Goal: Find specific page/section: Find specific page/section

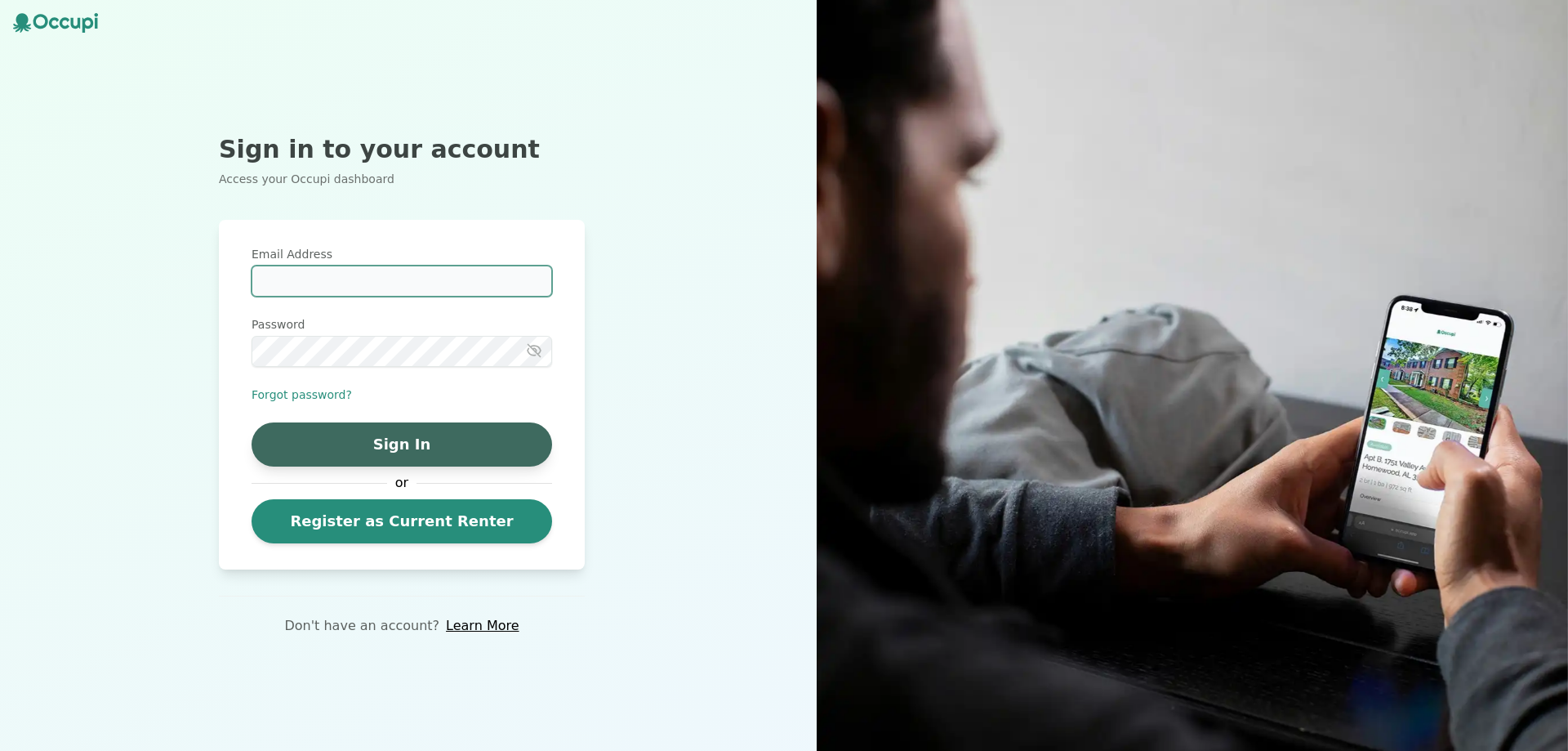
type input "**********"
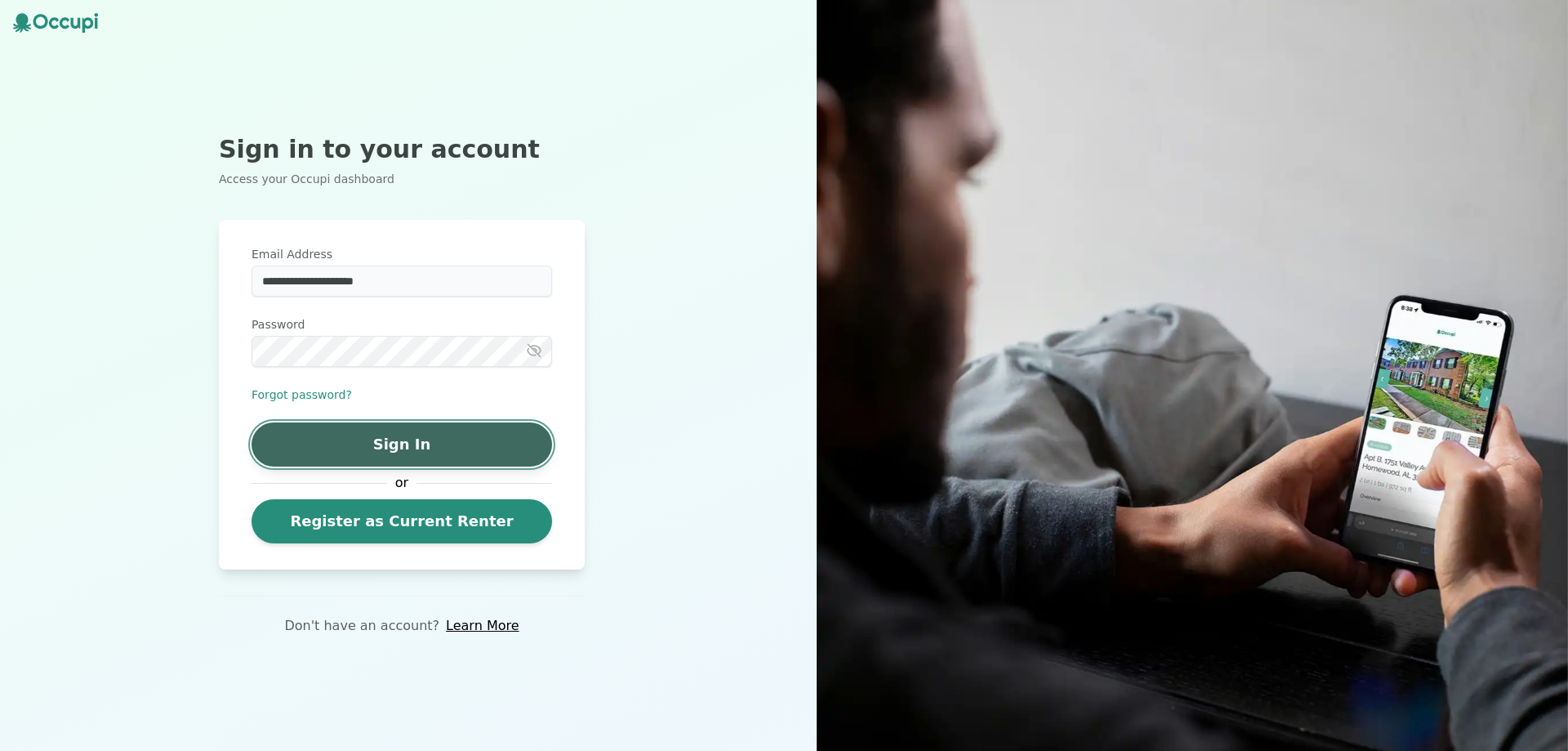
click at [424, 444] on button "Sign In" at bounding box center [402, 444] width 300 height 44
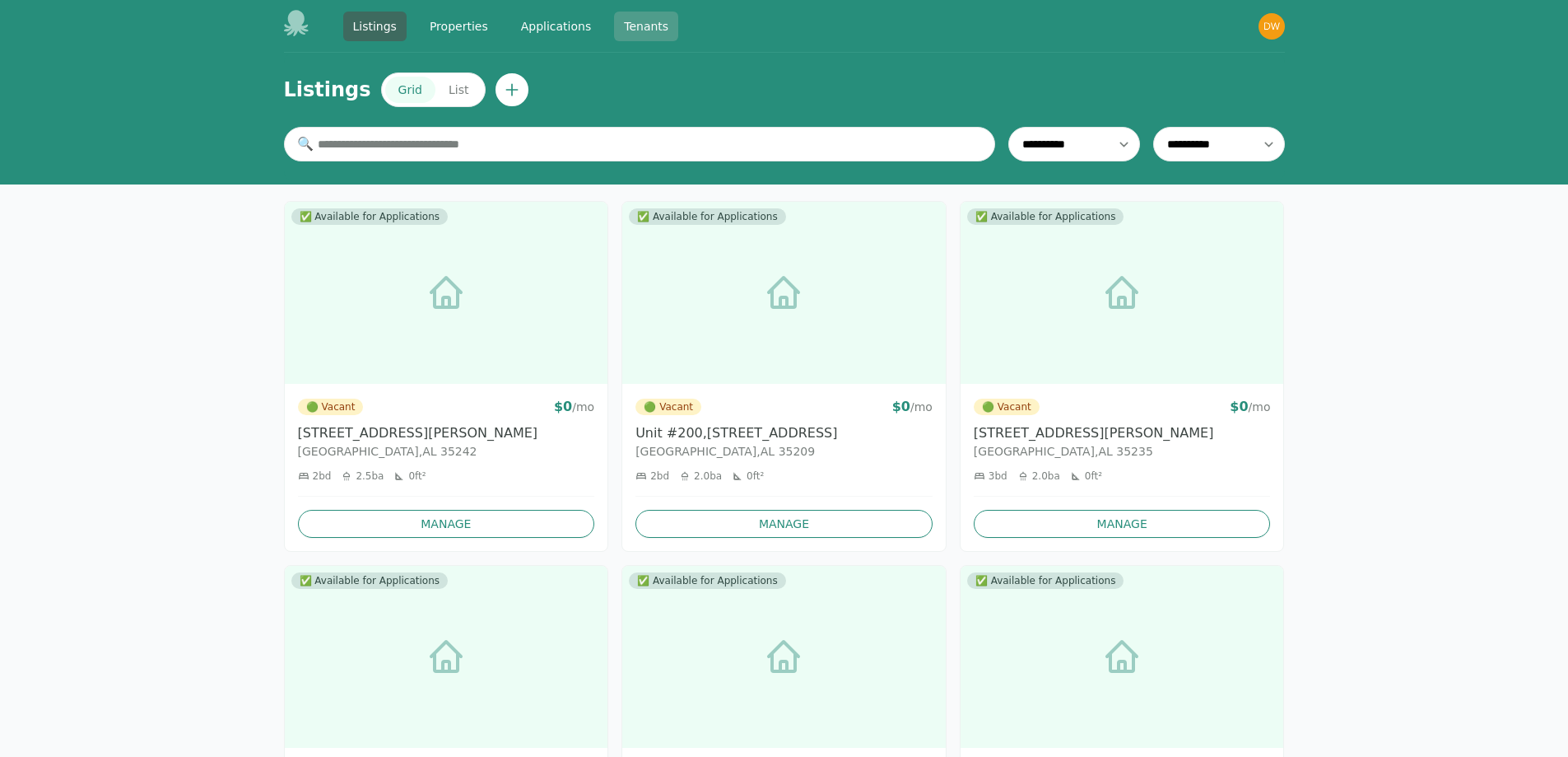
click at [631, 21] on link "Tenants" at bounding box center [646, 26] width 65 height 30
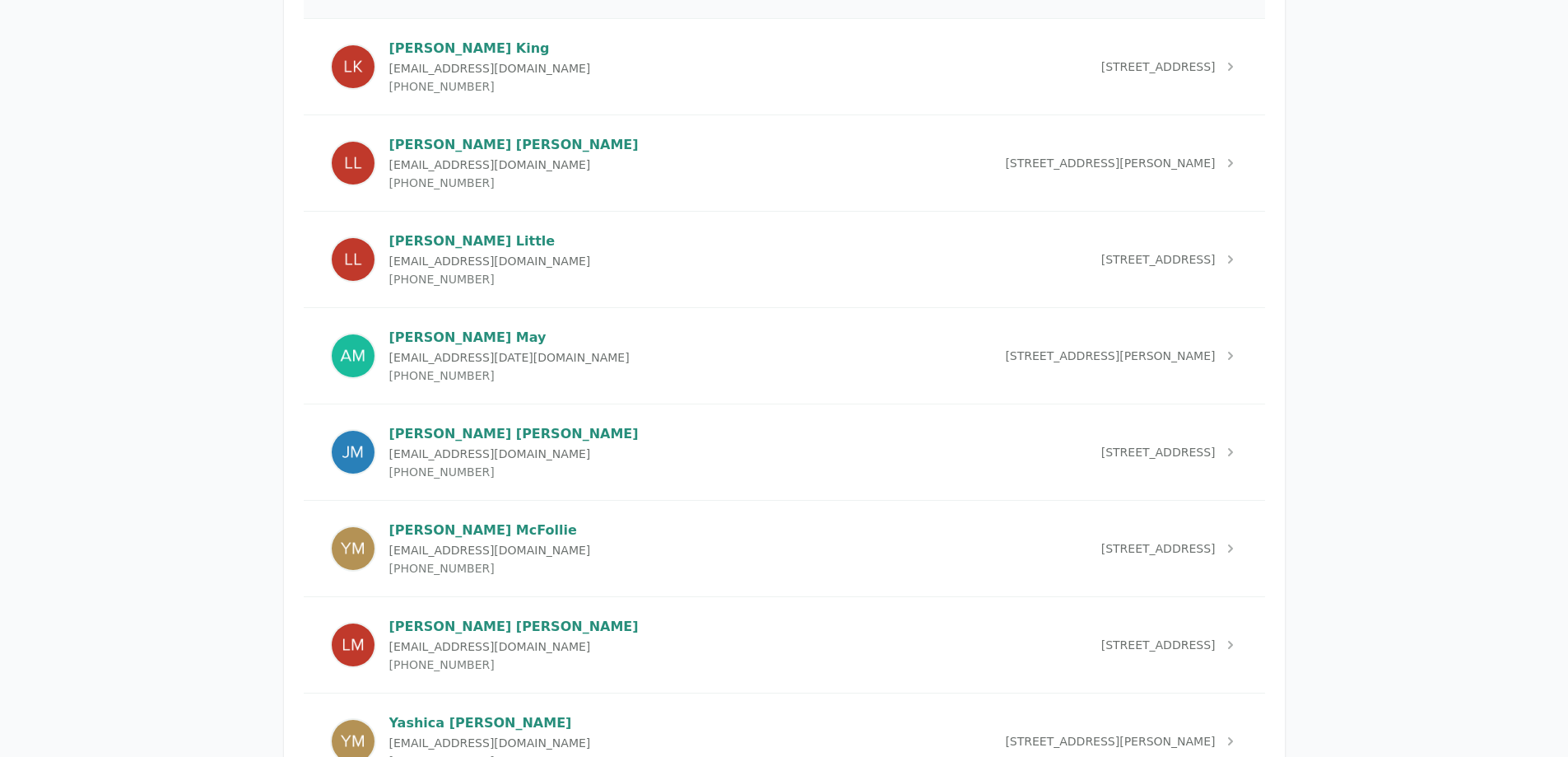
scroll to position [3623, 0]
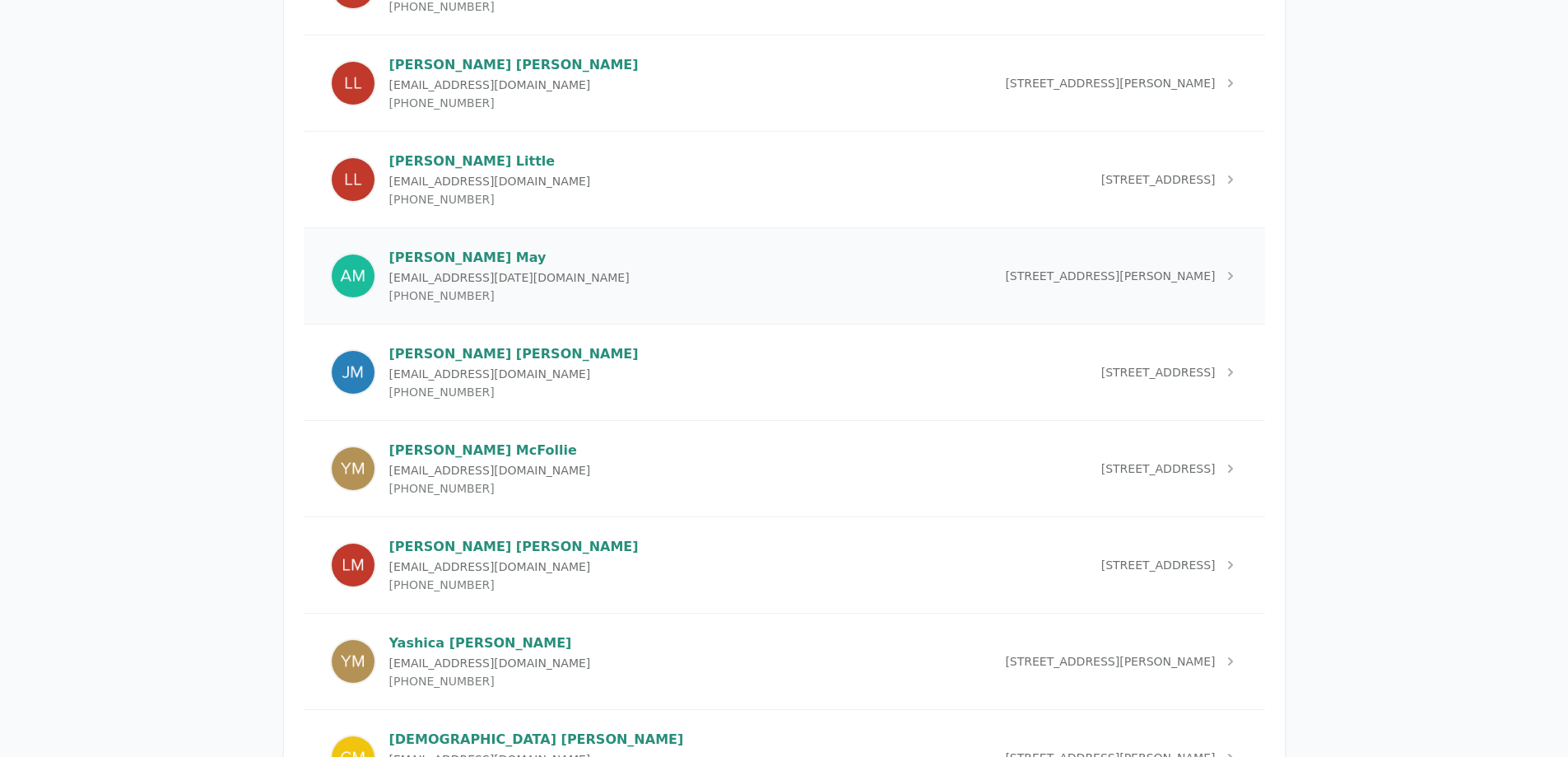
click at [361, 257] on img at bounding box center [353, 276] width 46 height 46
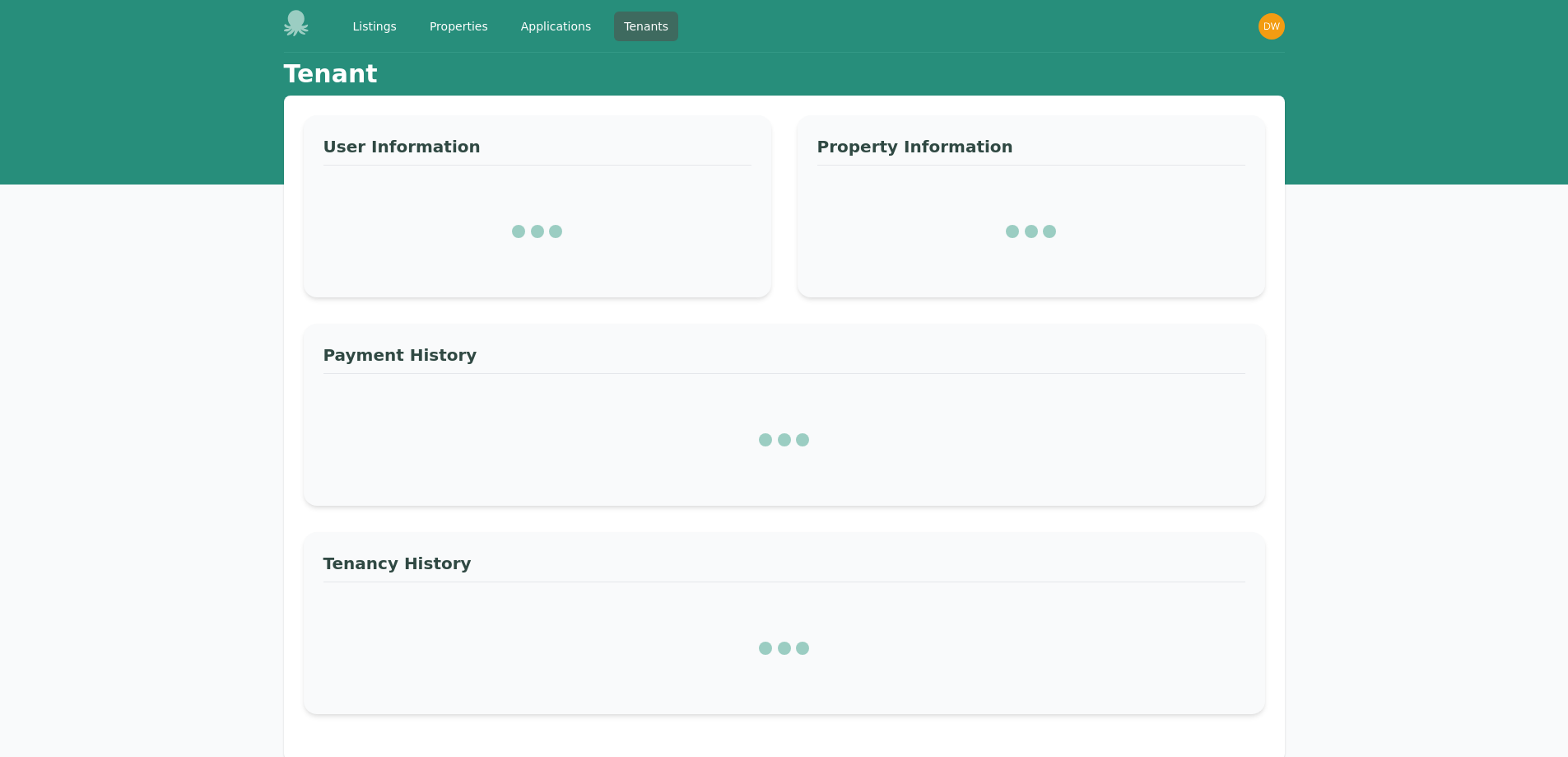
select select "*"
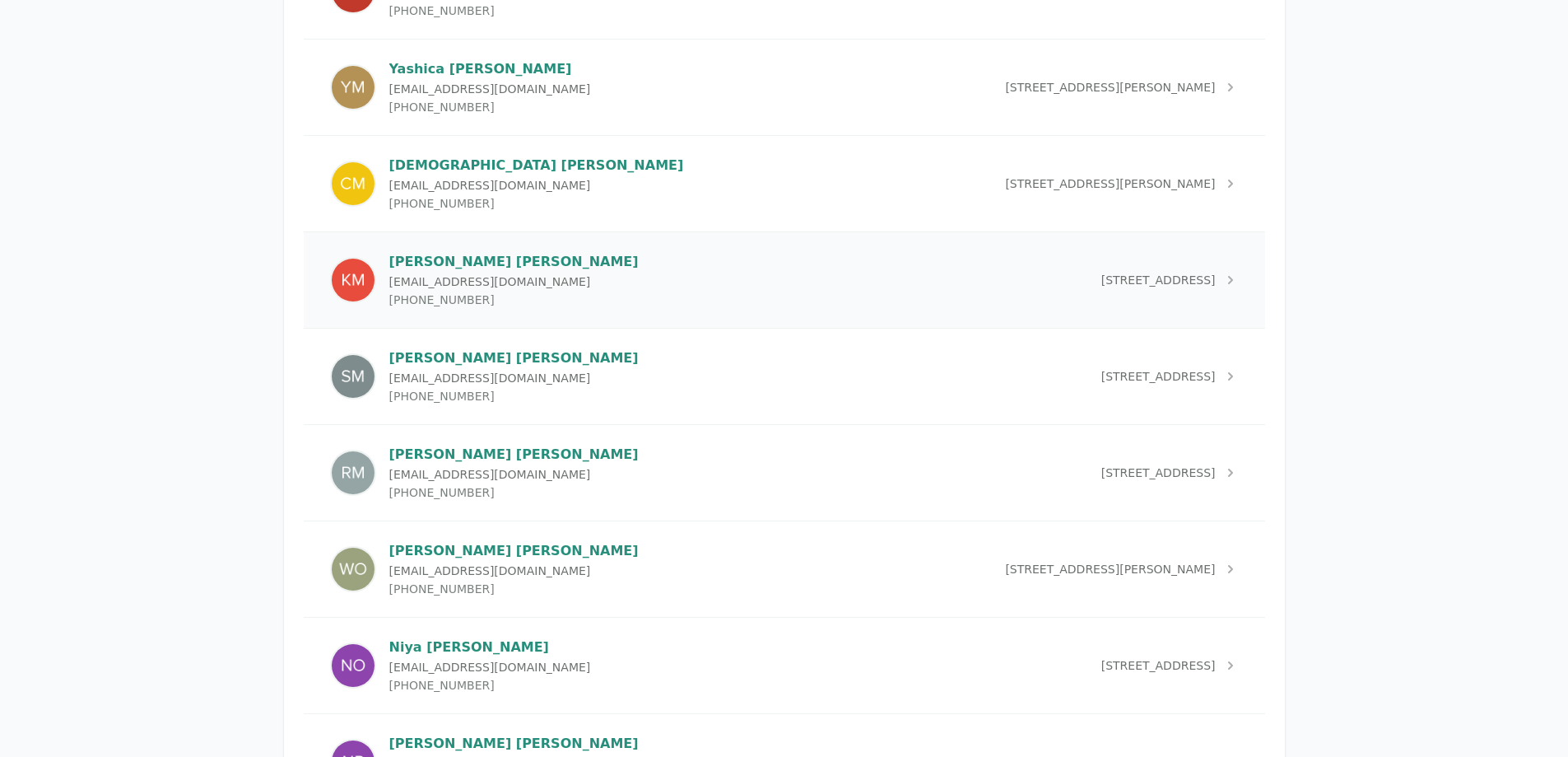
scroll to position [4200, 0]
